Goal: Transaction & Acquisition: Purchase product/service

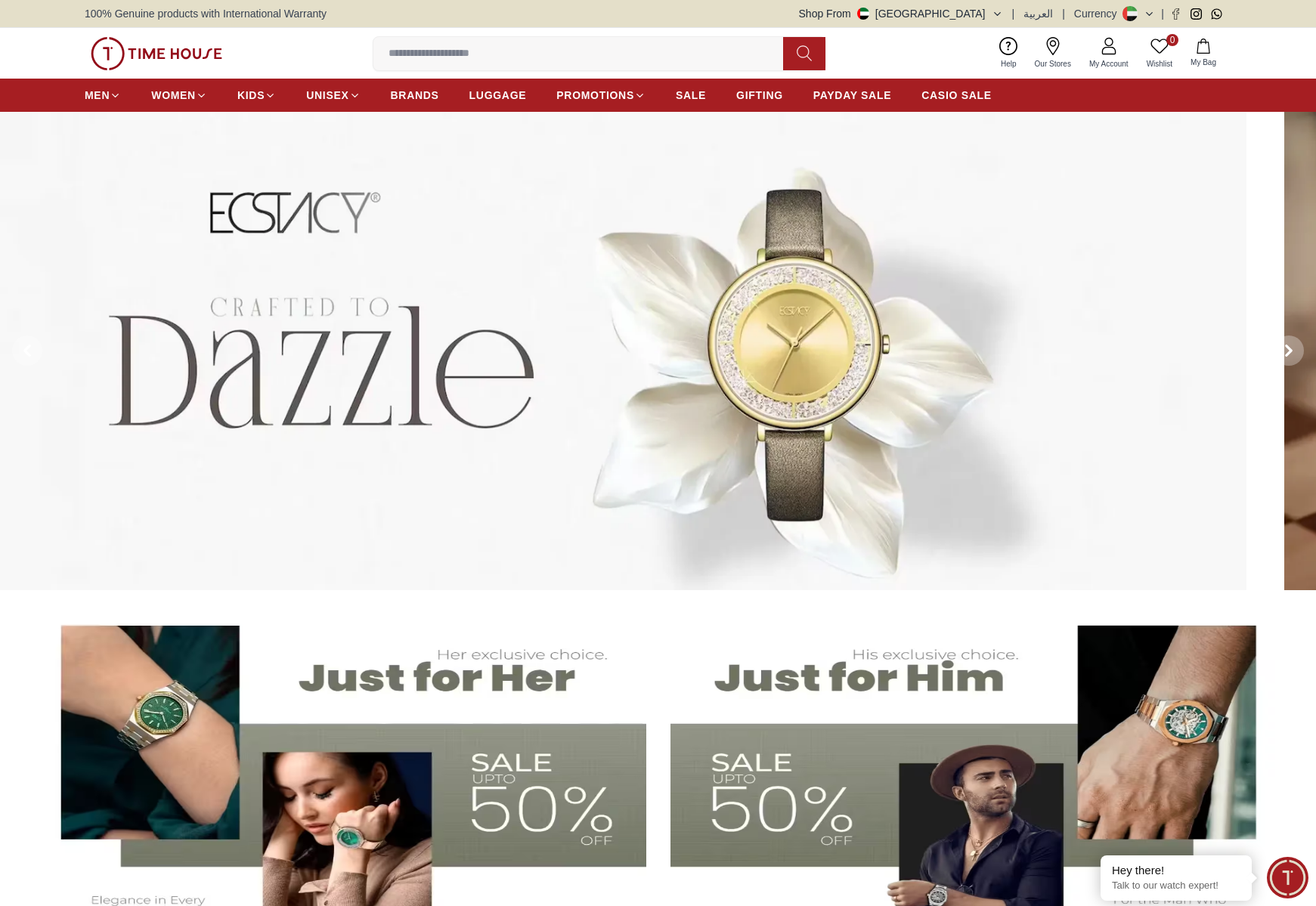
click at [401, 132] on img at bounding box center [588, 351] width 1316 height 478
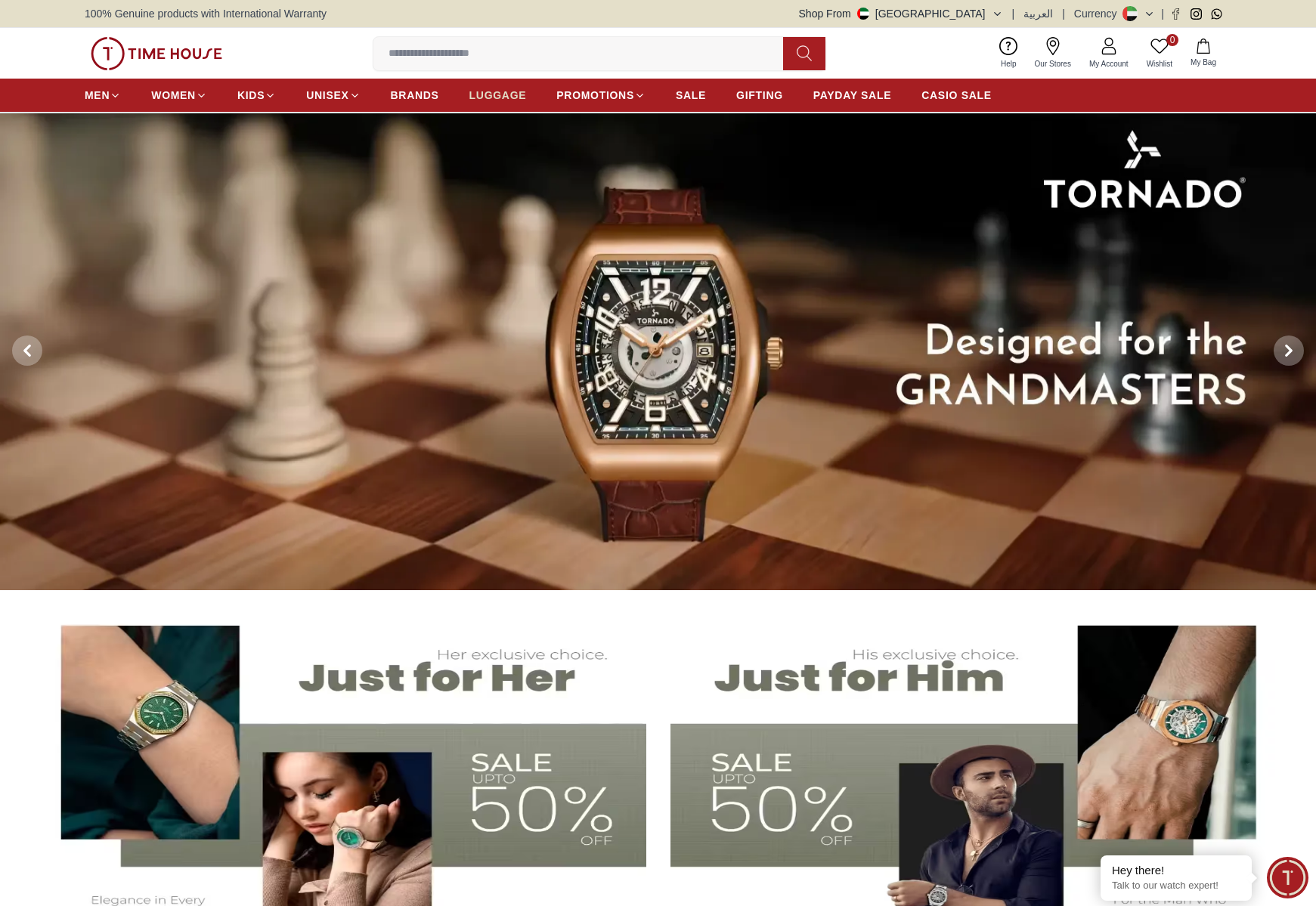
click at [503, 96] on span "LUGGAGE" at bounding box center [498, 96] width 58 height 15
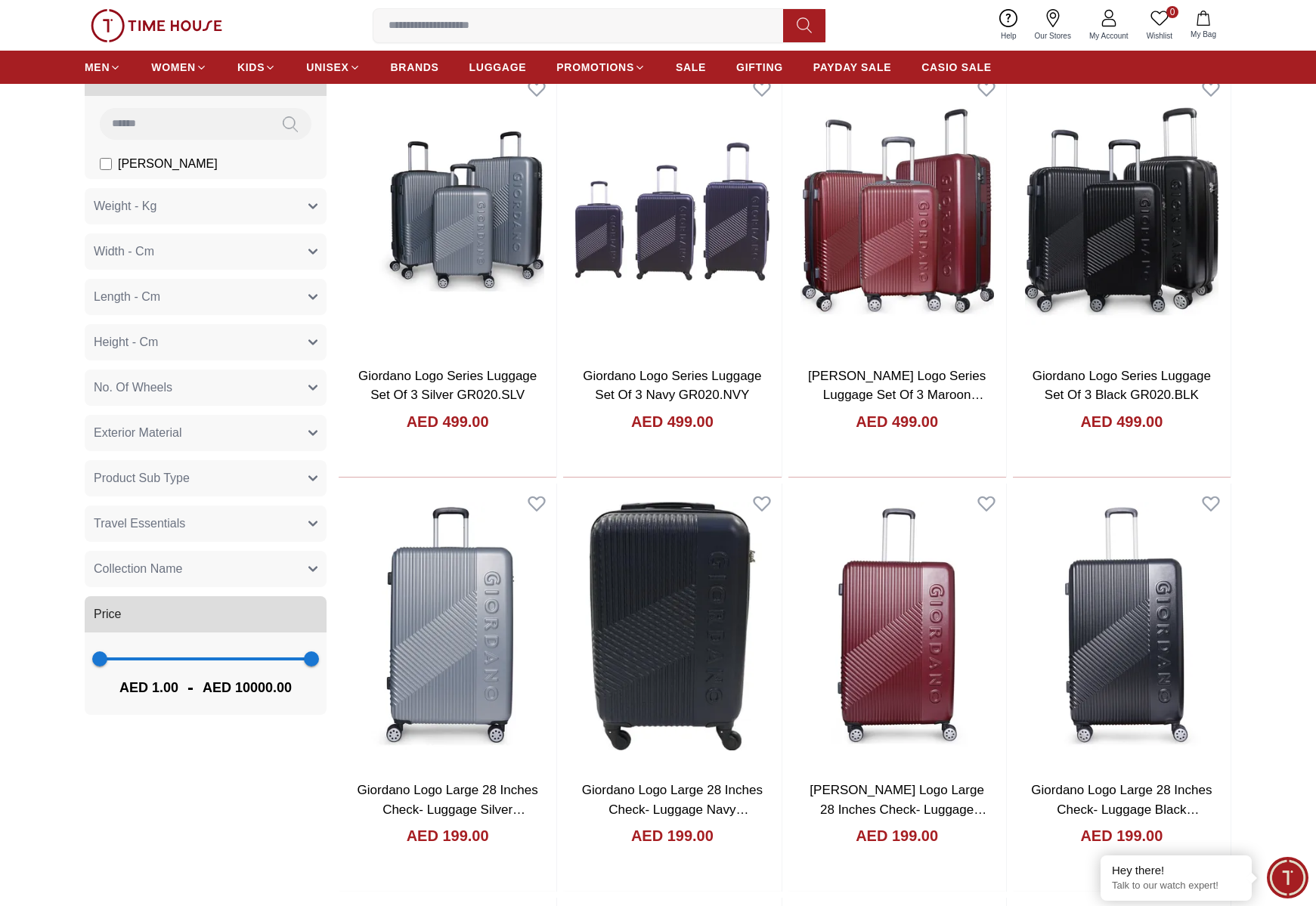
scroll to position [157, 0]
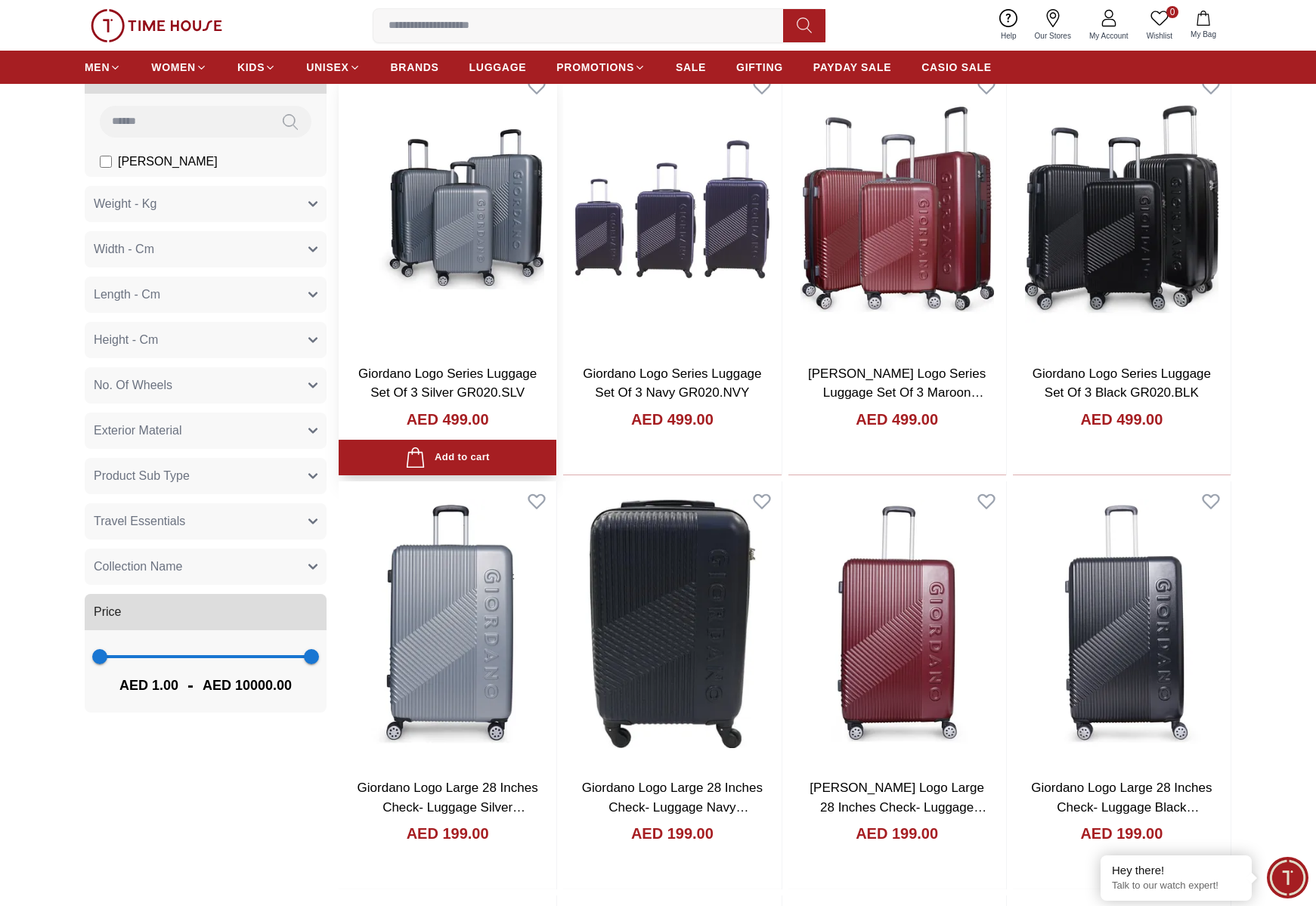
click at [428, 183] on img at bounding box center [447, 209] width 218 height 286
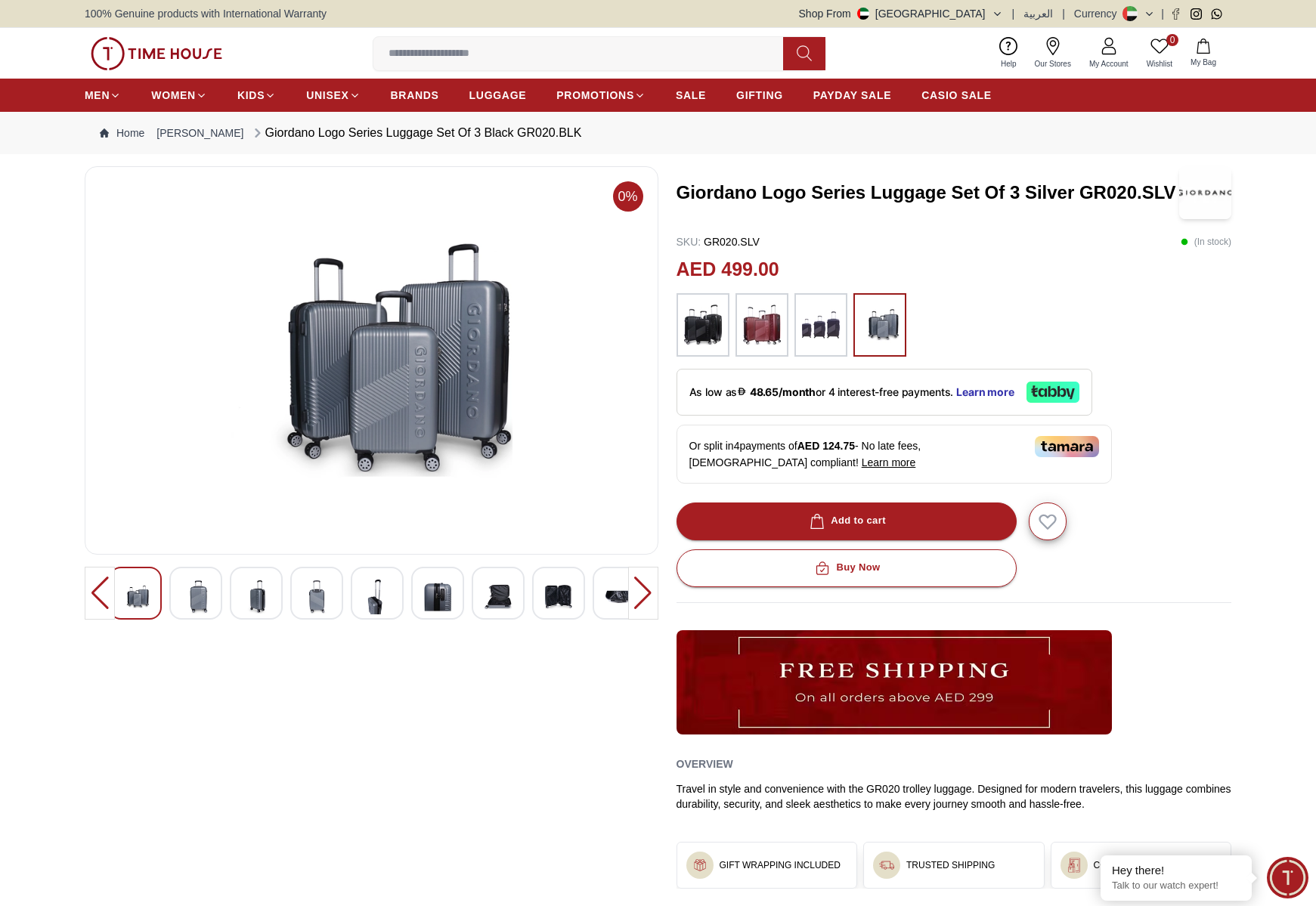
scroll to position [157, 0]
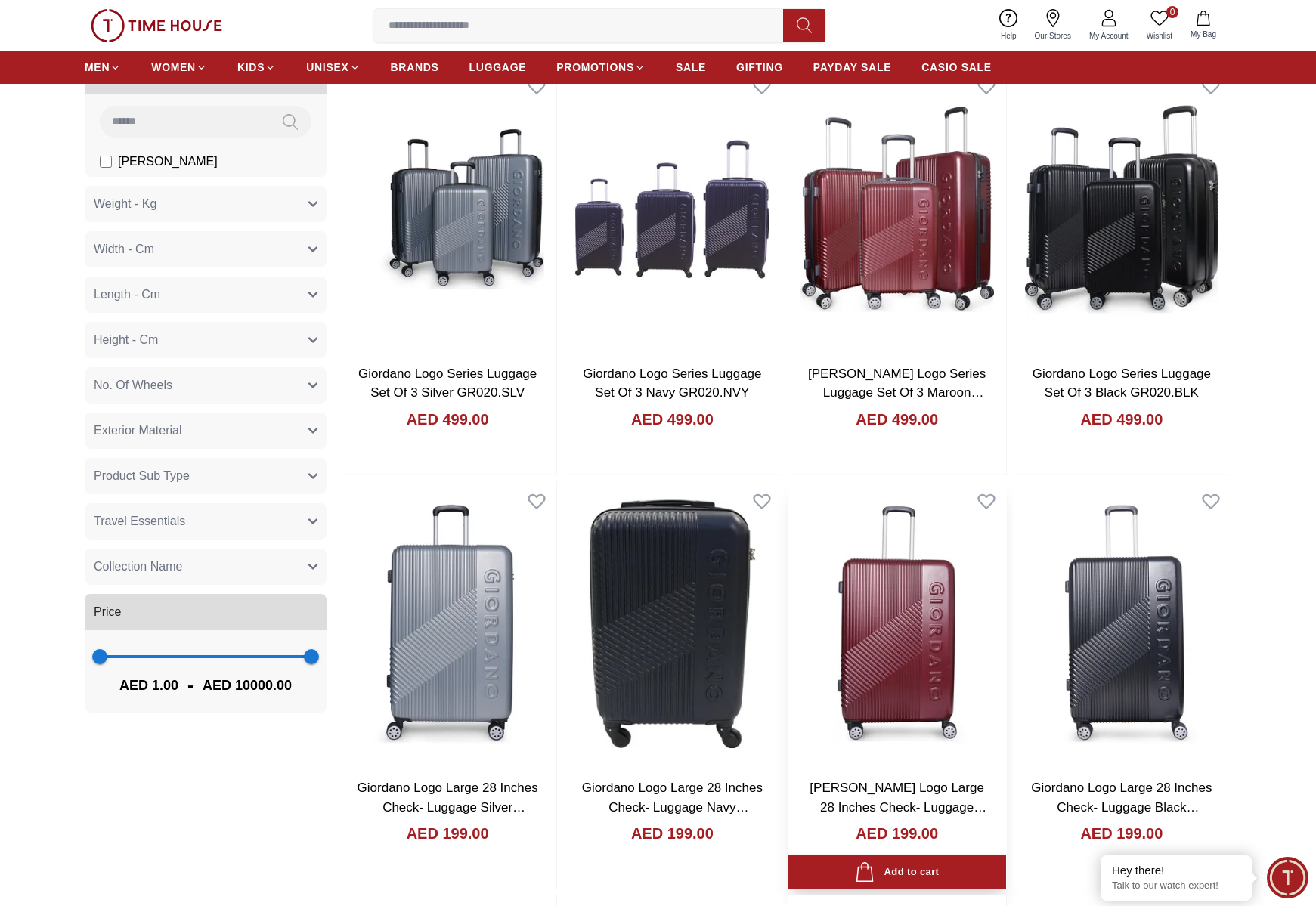
click at [881, 609] on img at bounding box center [897, 624] width 218 height 286
